Goal: Information Seeking & Learning: Learn about a topic

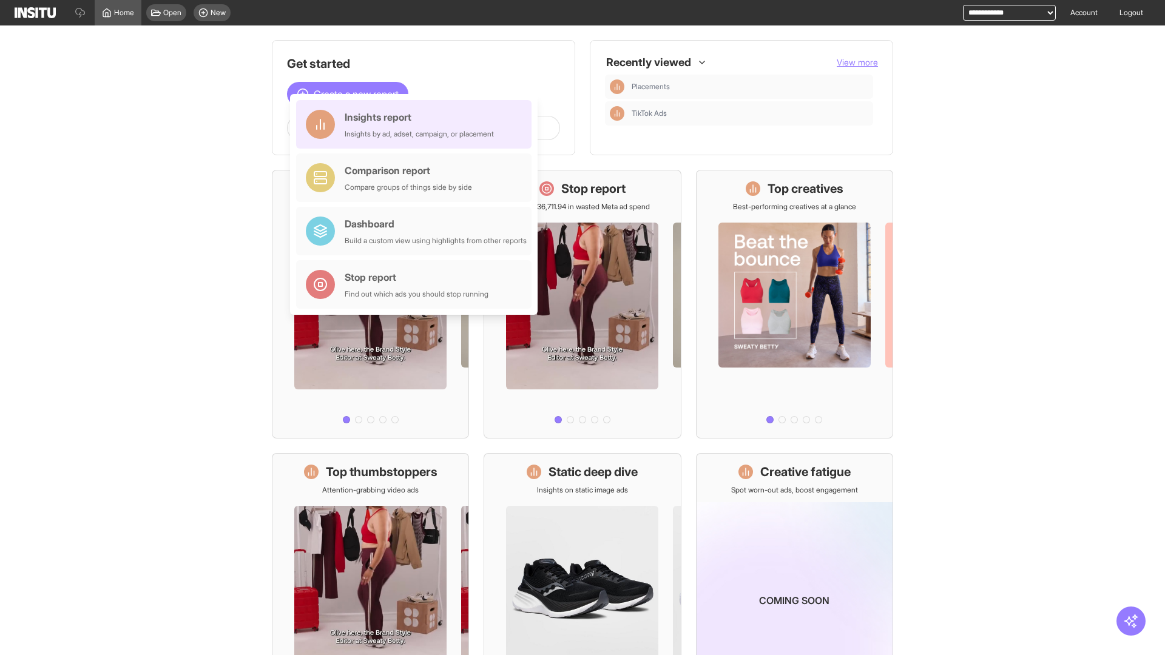
click at [417, 124] on div "Insights report Insights by ad, adset, campaign, or placement" at bounding box center [419, 124] width 149 height 29
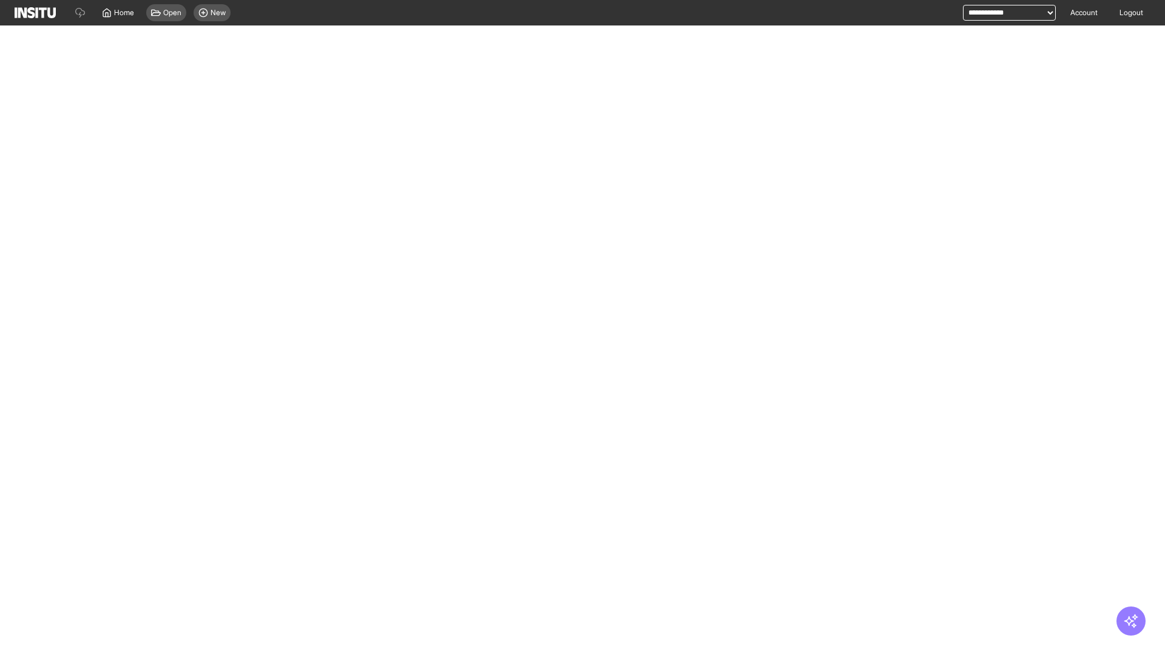
select select "**"
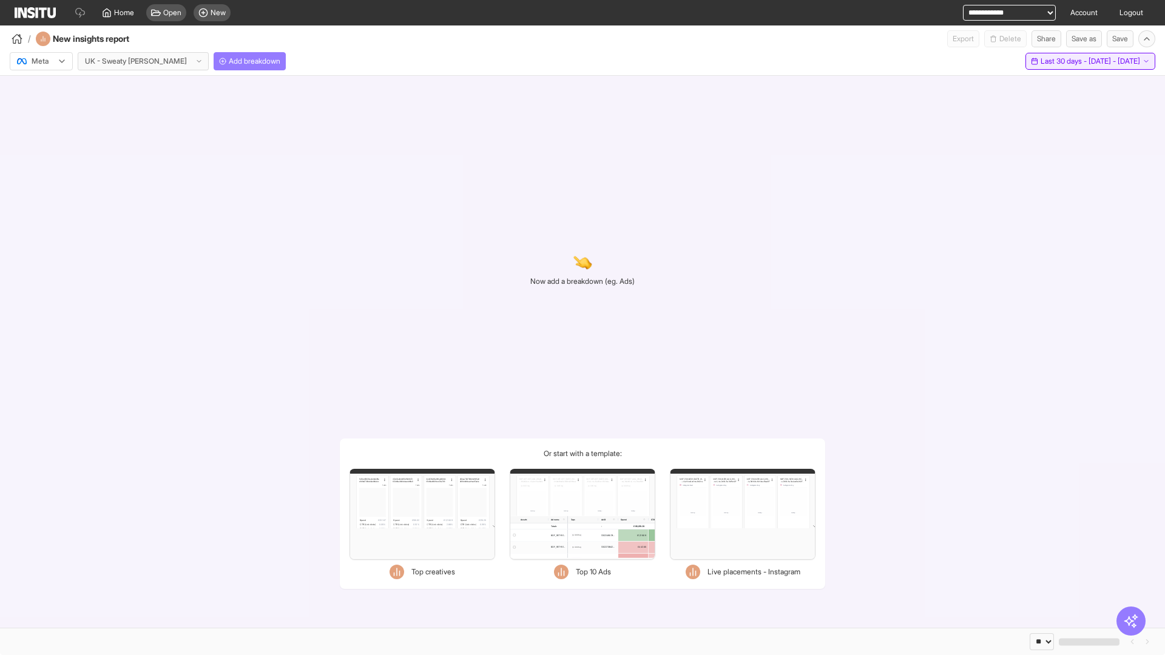
click at [1062, 61] on span "Last 30 days - [DATE] - [DATE]" at bounding box center [1091, 61] width 100 height 10
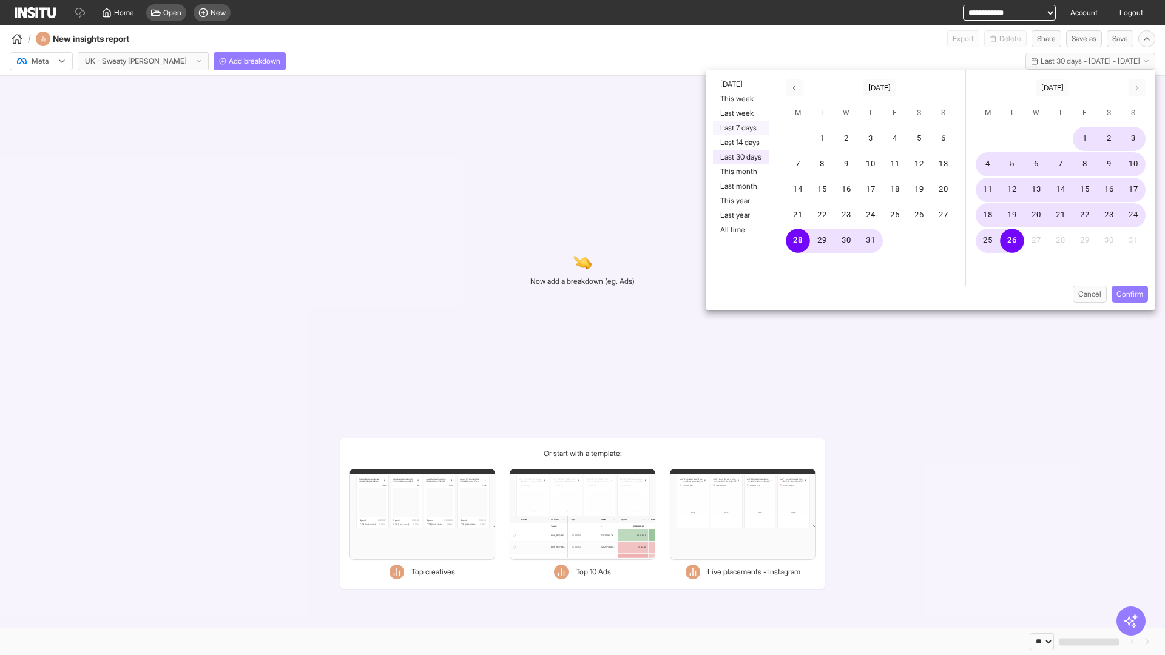
click at [740, 128] on button "Last 7 days" at bounding box center [741, 128] width 56 height 15
